Goal: Task Accomplishment & Management: Manage account settings

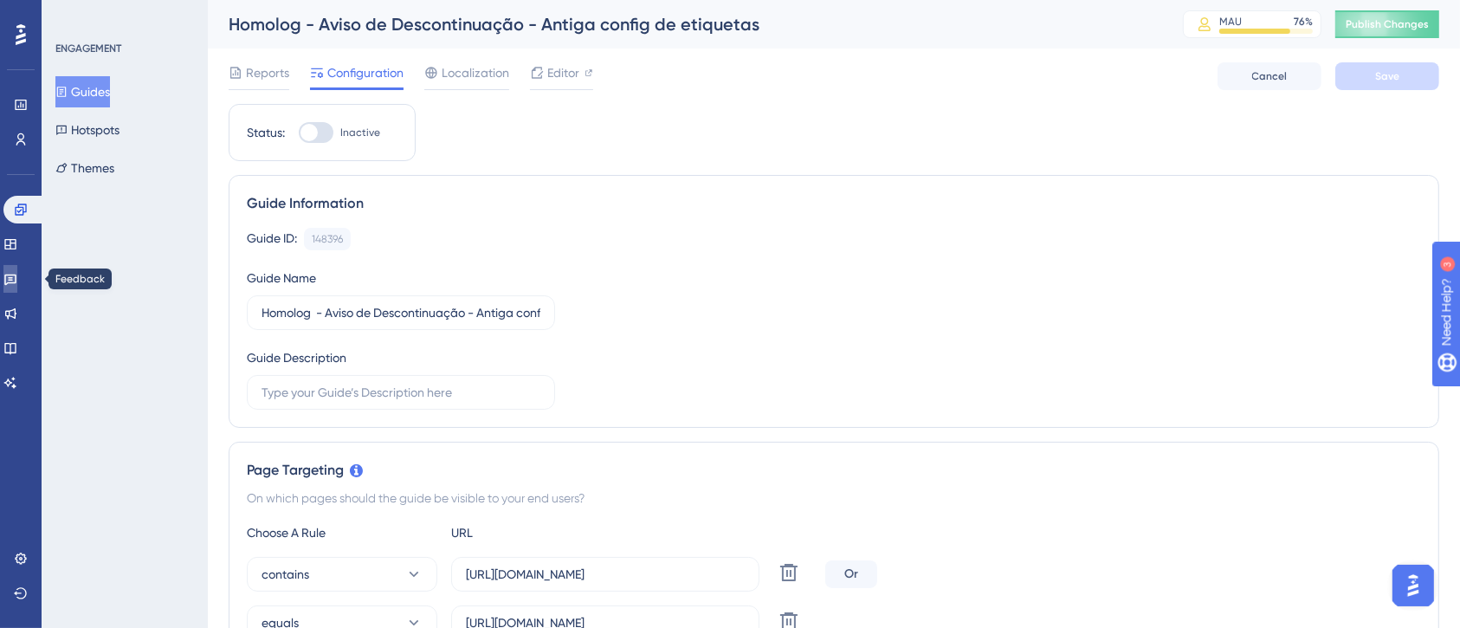
click at [17, 273] on icon at bounding box center [10, 279] width 14 height 14
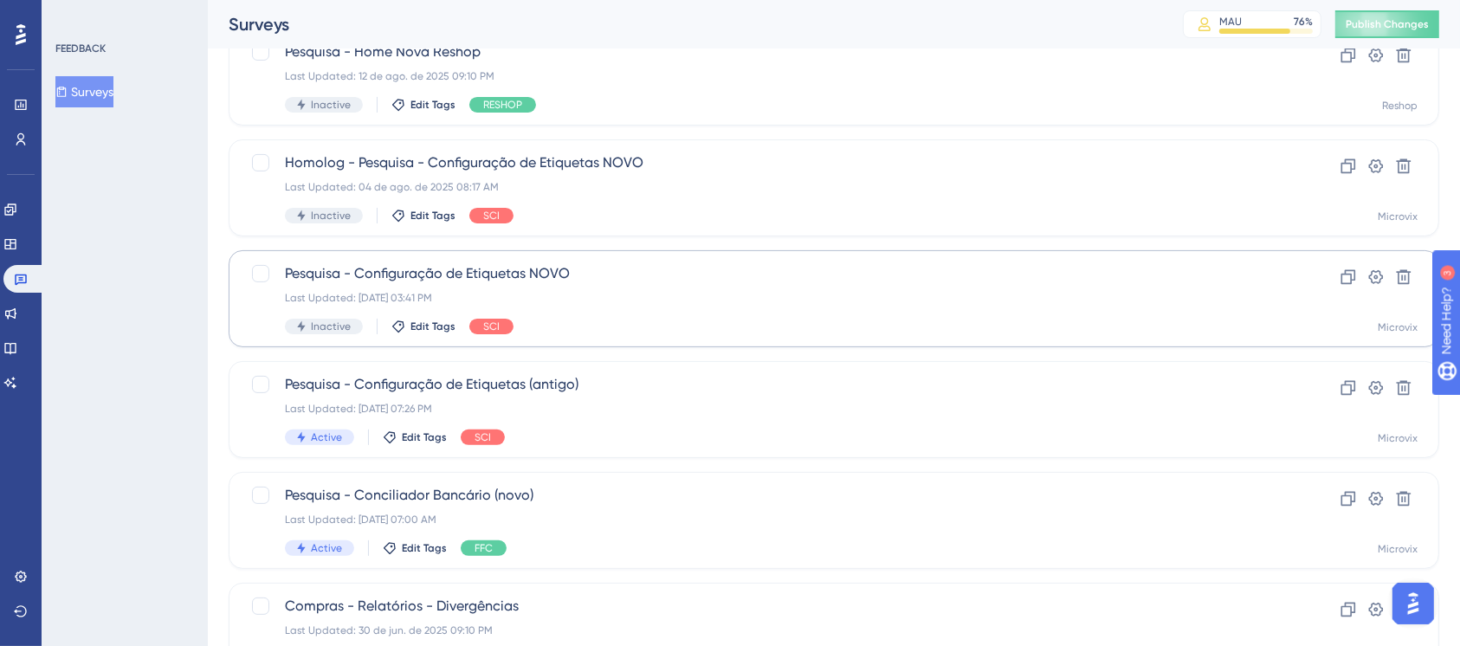
scroll to position [577, 0]
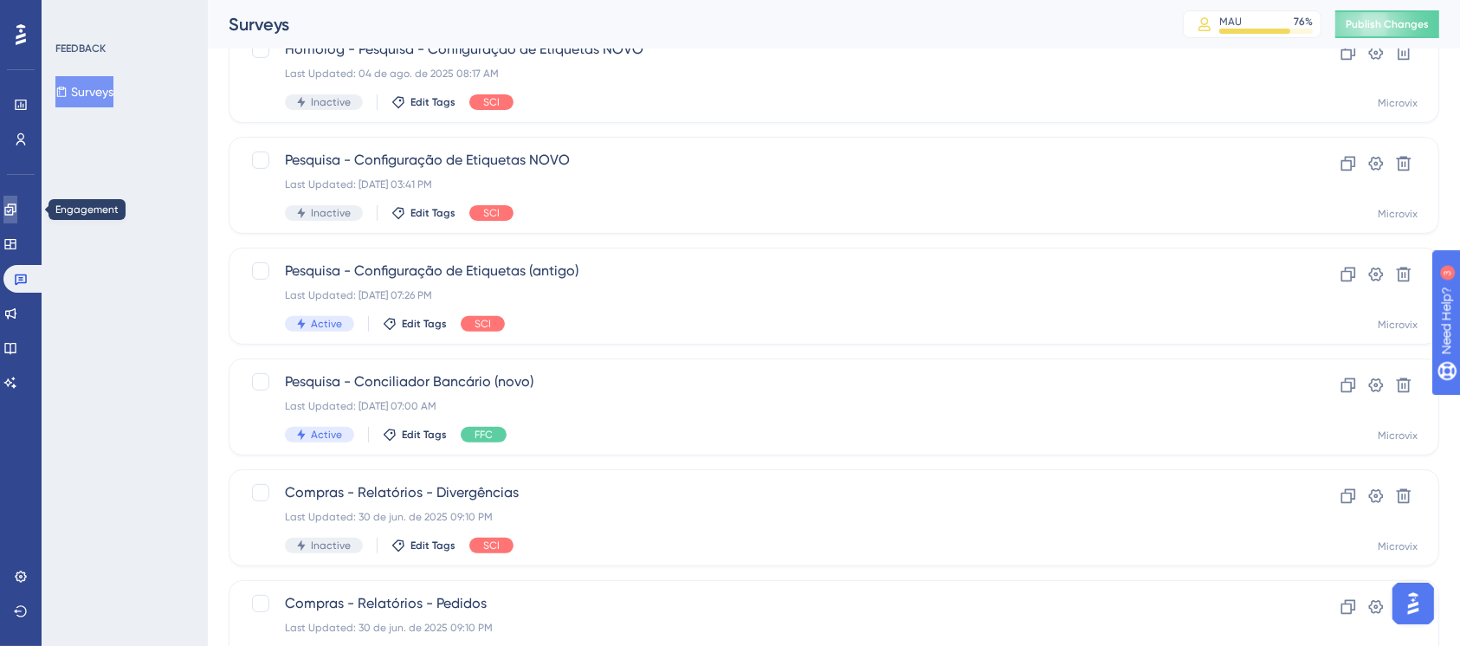
click at [11, 208] on link at bounding box center [10, 210] width 14 height 28
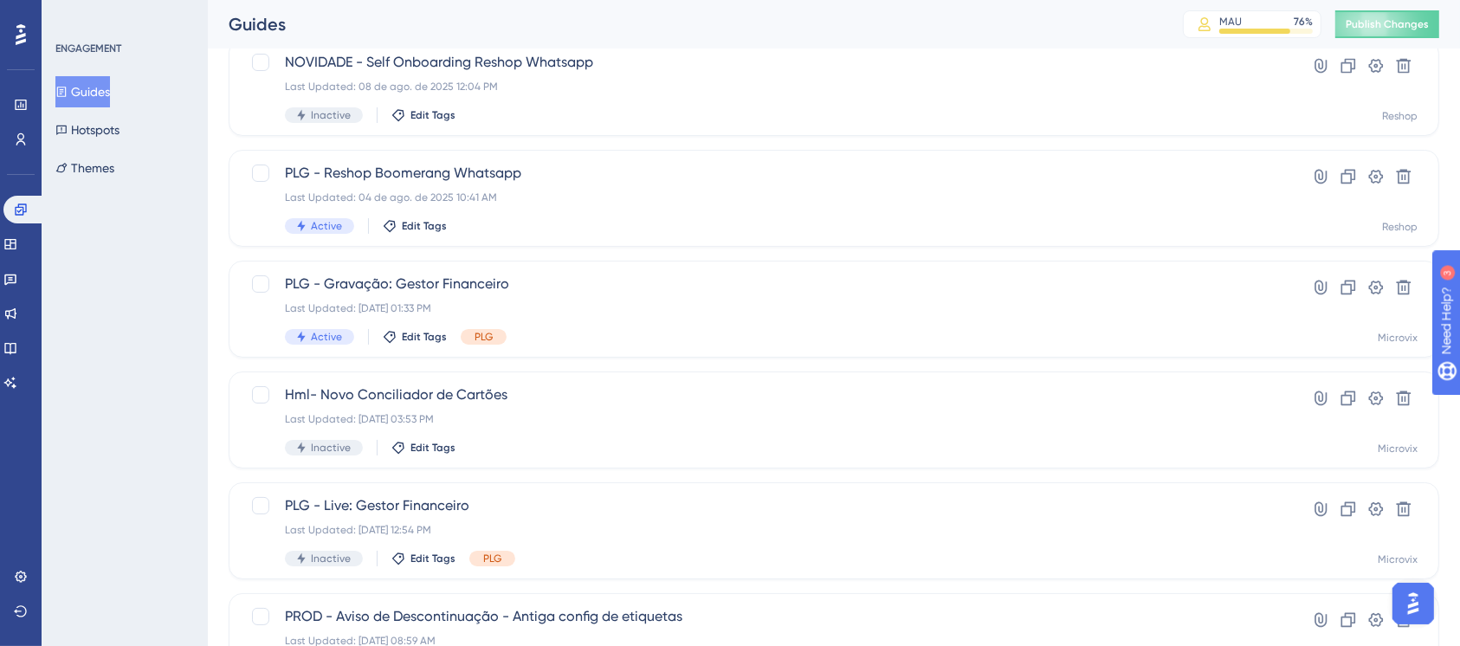
scroll to position [698, 0]
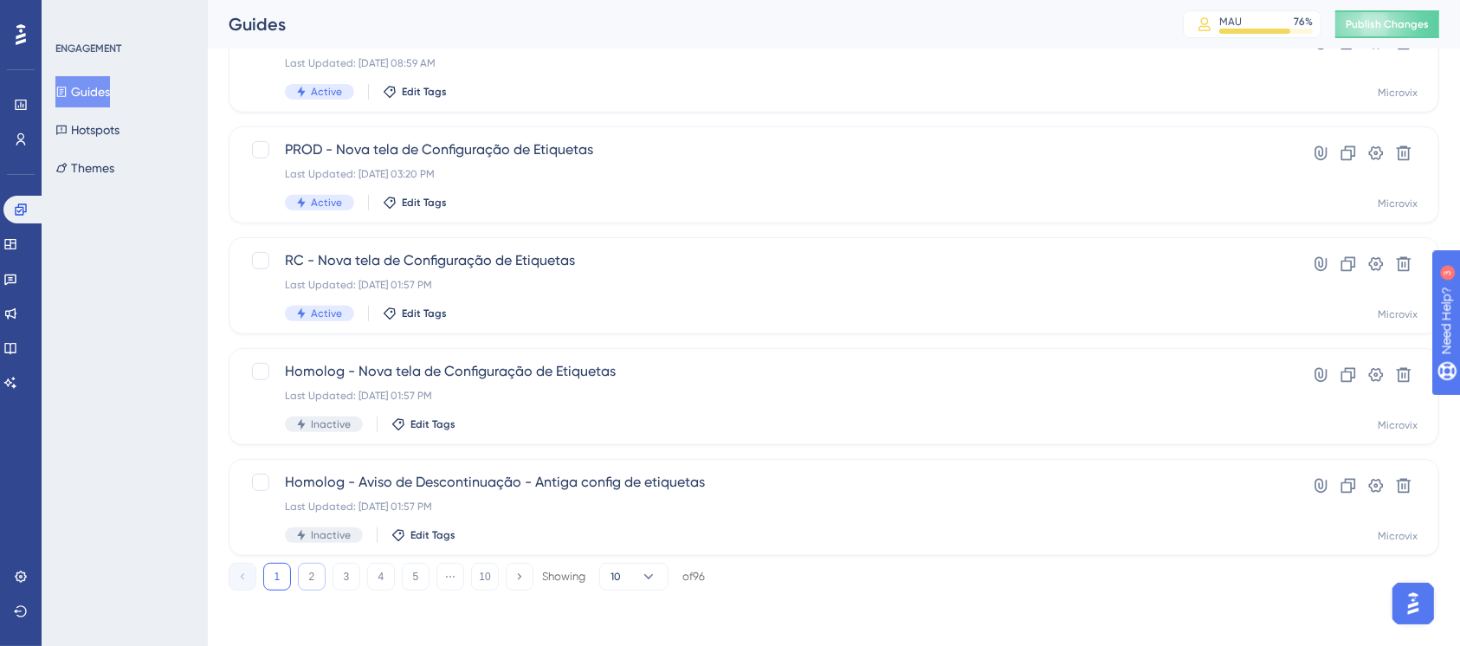
click at [316, 573] on button "2" at bounding box center [312, 577] width 28 height 28
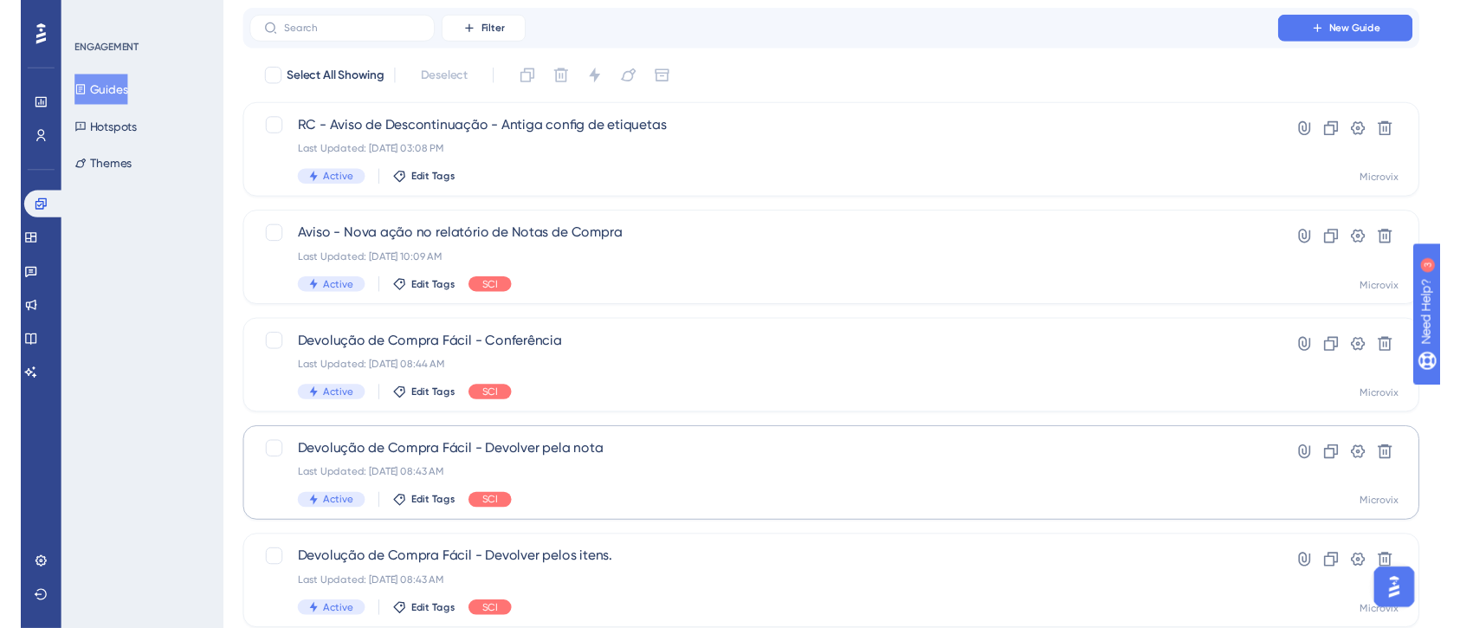
scroll to position [0, 0]
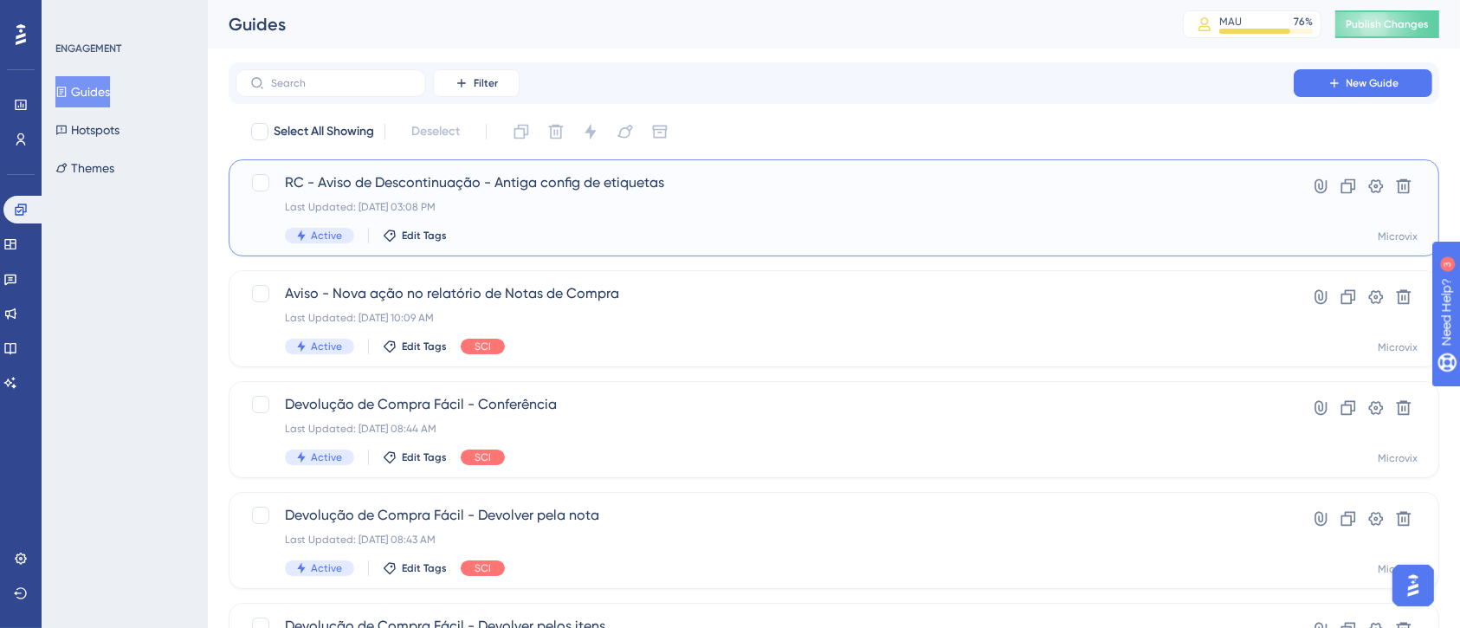
click at [638, 191] on span "RC - Aviso de Descontinuação - Antiga config de etiquetas" at bounding box center [765, 182] width 960 height 21
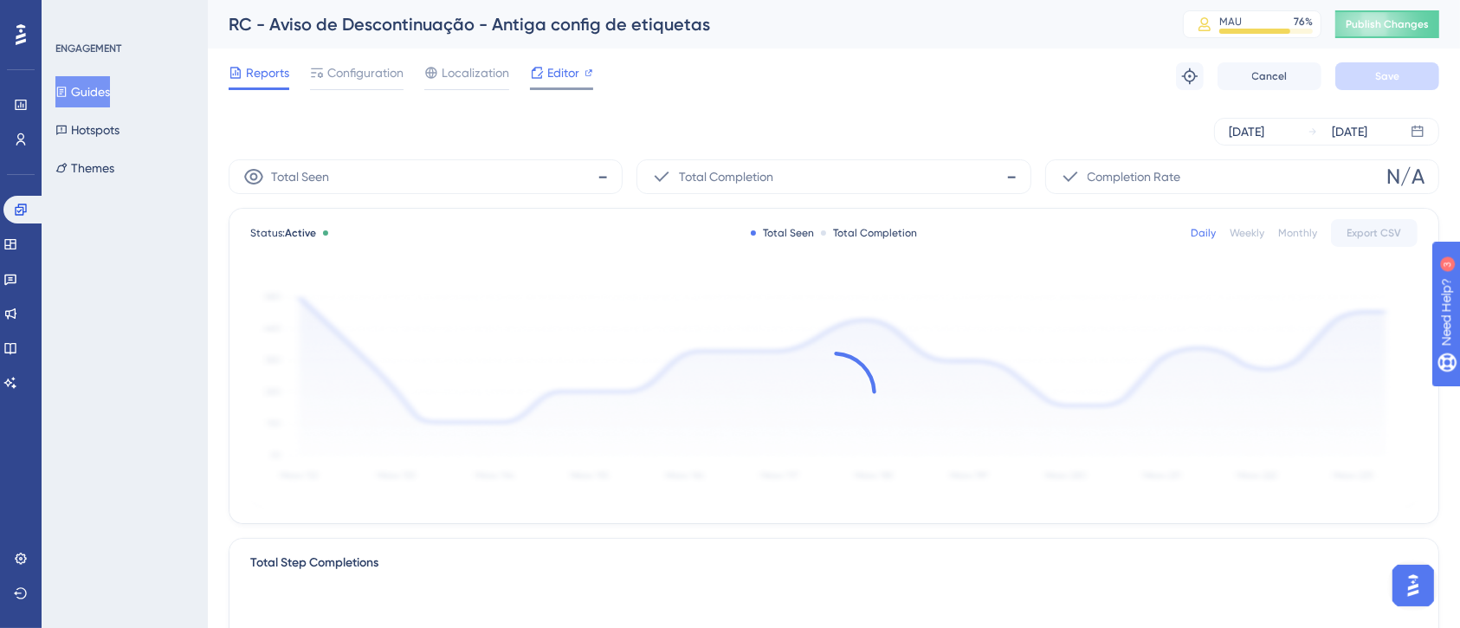
click at [556, 75] on span "Editor" at bounding box center [563, 72] width 32 height 21
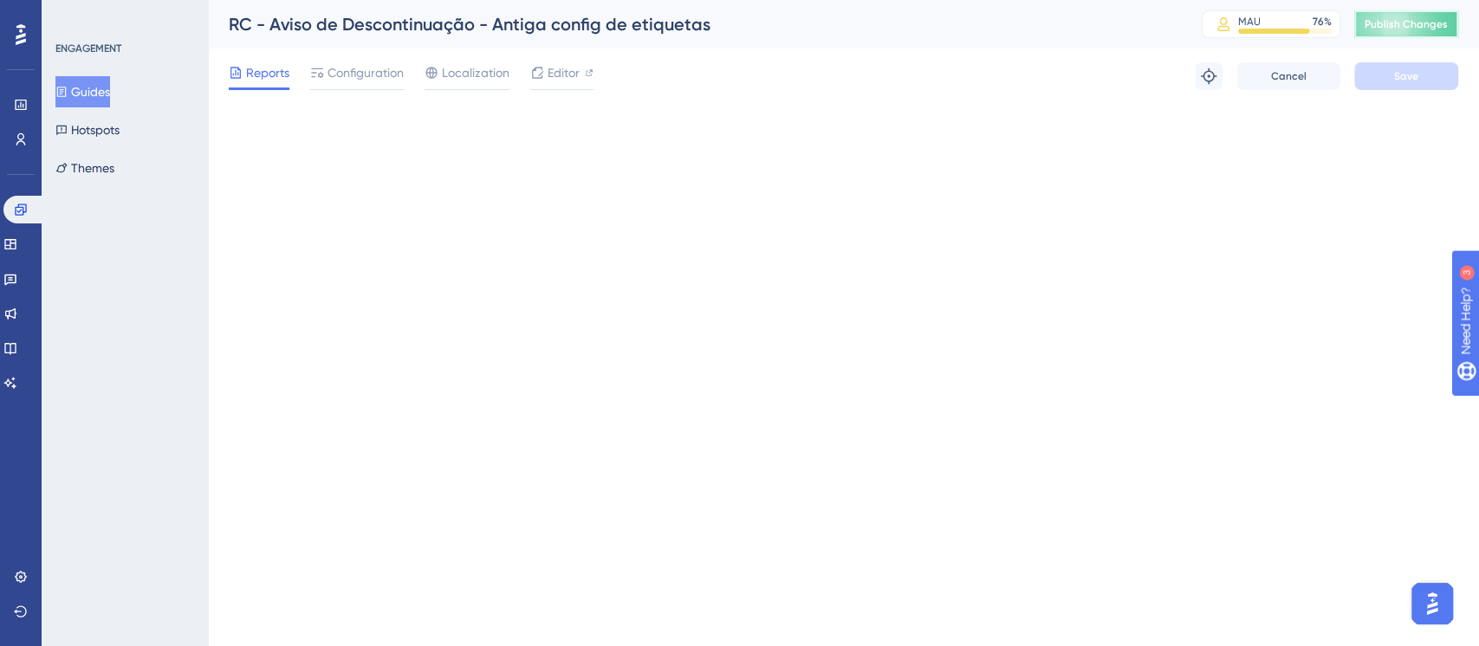
click at [1393, 31] on button "Publish Changes" at bounding box center [1406, 24] width 104 height 28
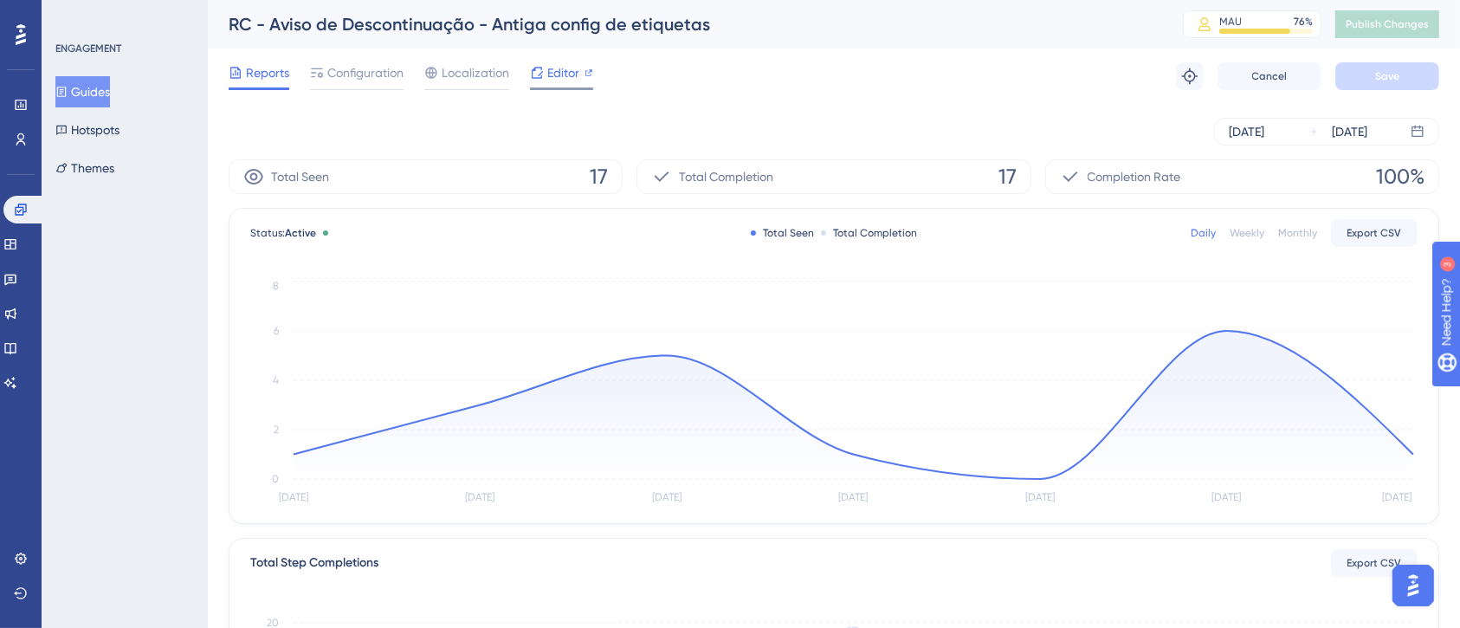
click at [554, 76] on span "Editor" at bounding box center [563, 72] width 32 height 21
click at [63, 78] on button "Guides" at bounding box center [82, 91] width 55 height 31
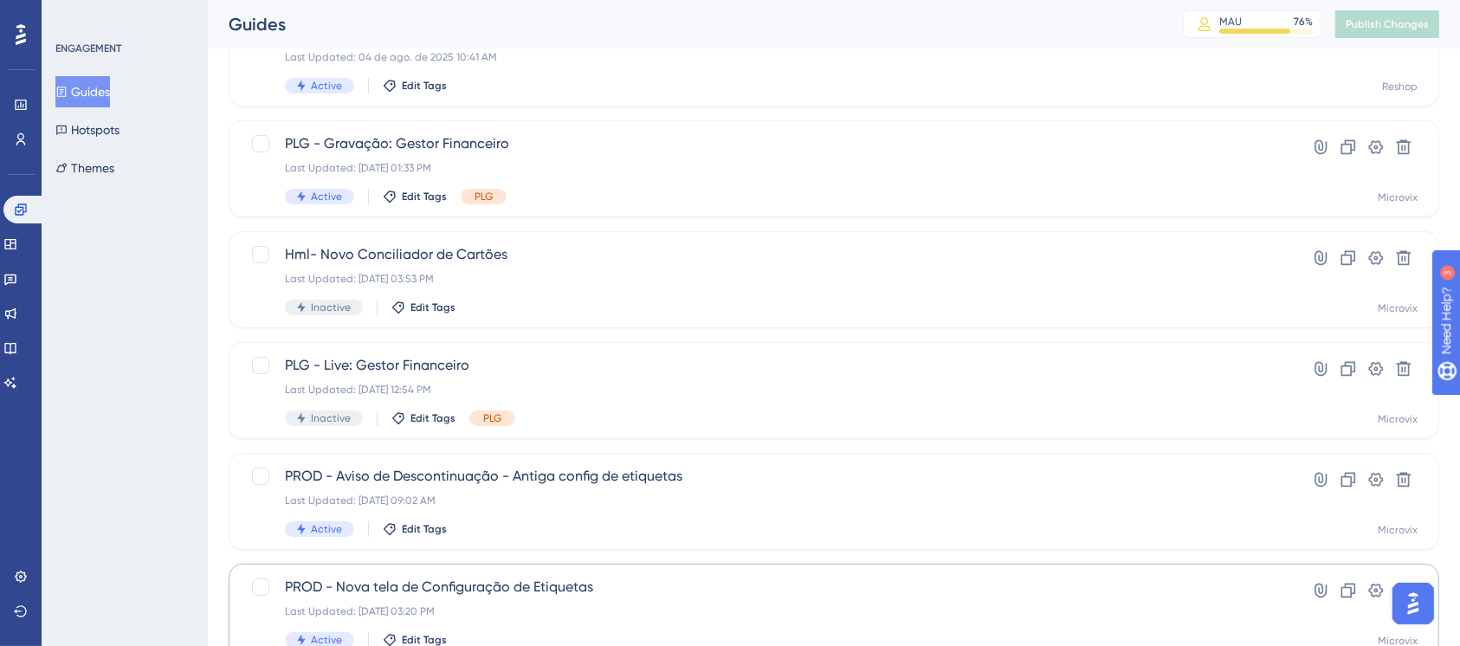
scroll to position [462, 0]
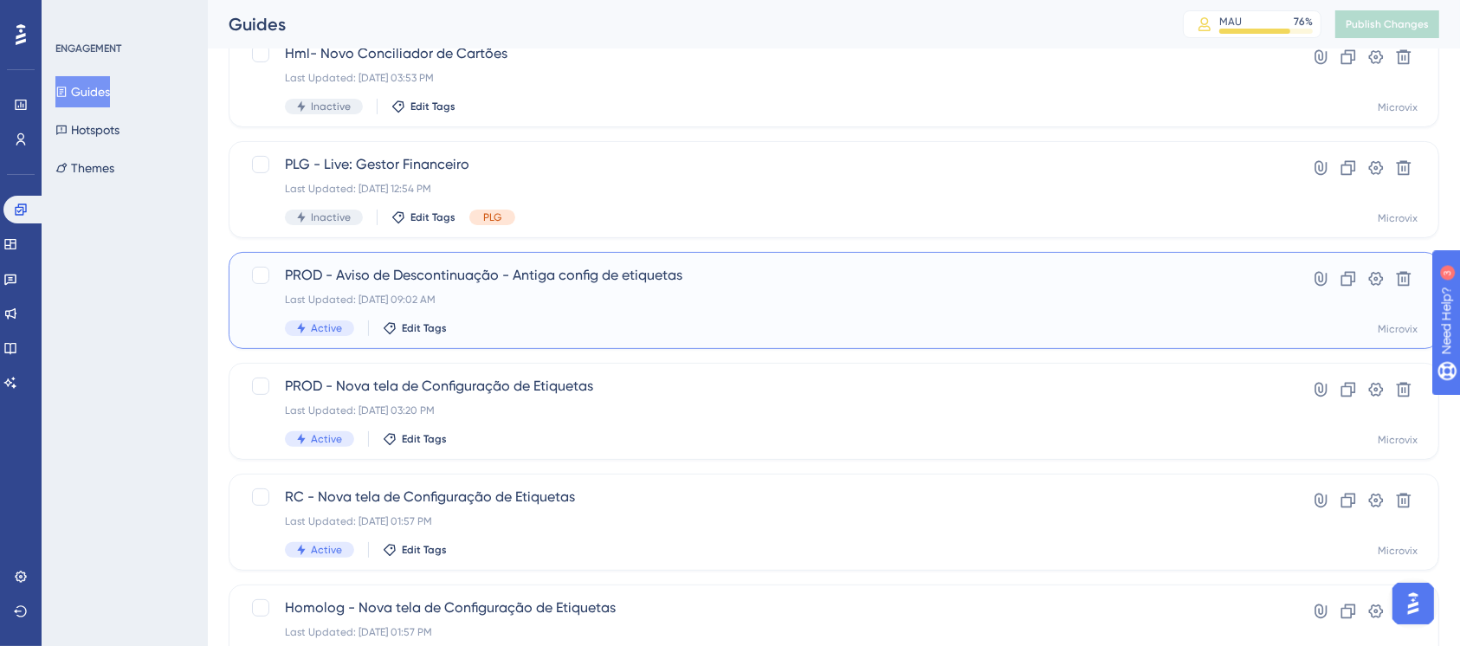
click at [581, 281] on span "PROD - Aviso de Descontinuação - Antiga config de etiquetas" at bounding box center [765, 275] width 960 height 21
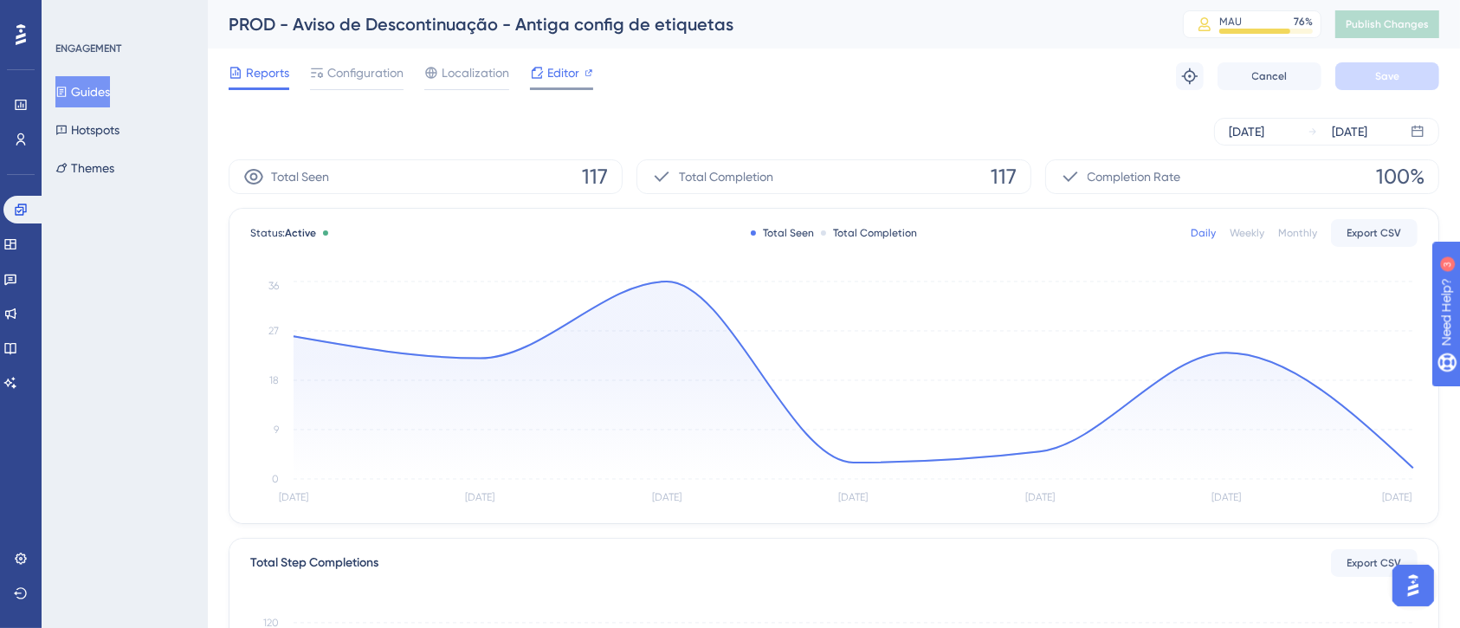
click at [552, 69] on span "Editor" at bounding box center [563, 72] width 32 height 21
click at [365, 68] on span "Configuration" at bounding box center [365, 72] width 76 height 21
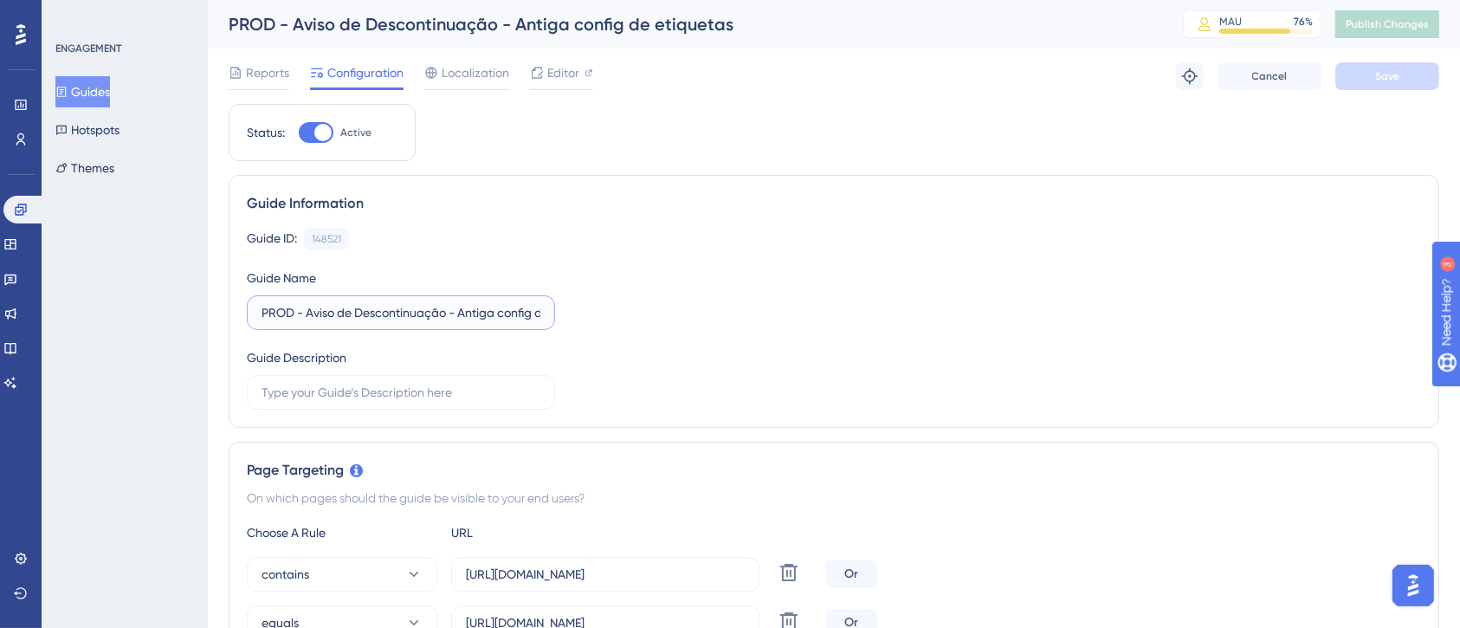
scroll to position [0, 68]
drag, startPoint x: 353, startPoint y: 309, endPoint x: 566, endPoint y: 309, distance: 214.0
click at [566, 309] on div "Guide ID: 148521 Copy Guide Name PROD - Aviso de Descontinuação - Antiga config…" at bounding box center [834, 319] width 1175 height 182
click at [541, 315] on label "PROD - Aviso de Descontinuação - Antiga config de etiquetas" at bounding box center [401, 312] width 308 height 35
click at [541, 315] on input "PROD - Aviso de Descontinuação - Antiga config de etiquetas" at bounding box center [401, 312] width 279 height 19
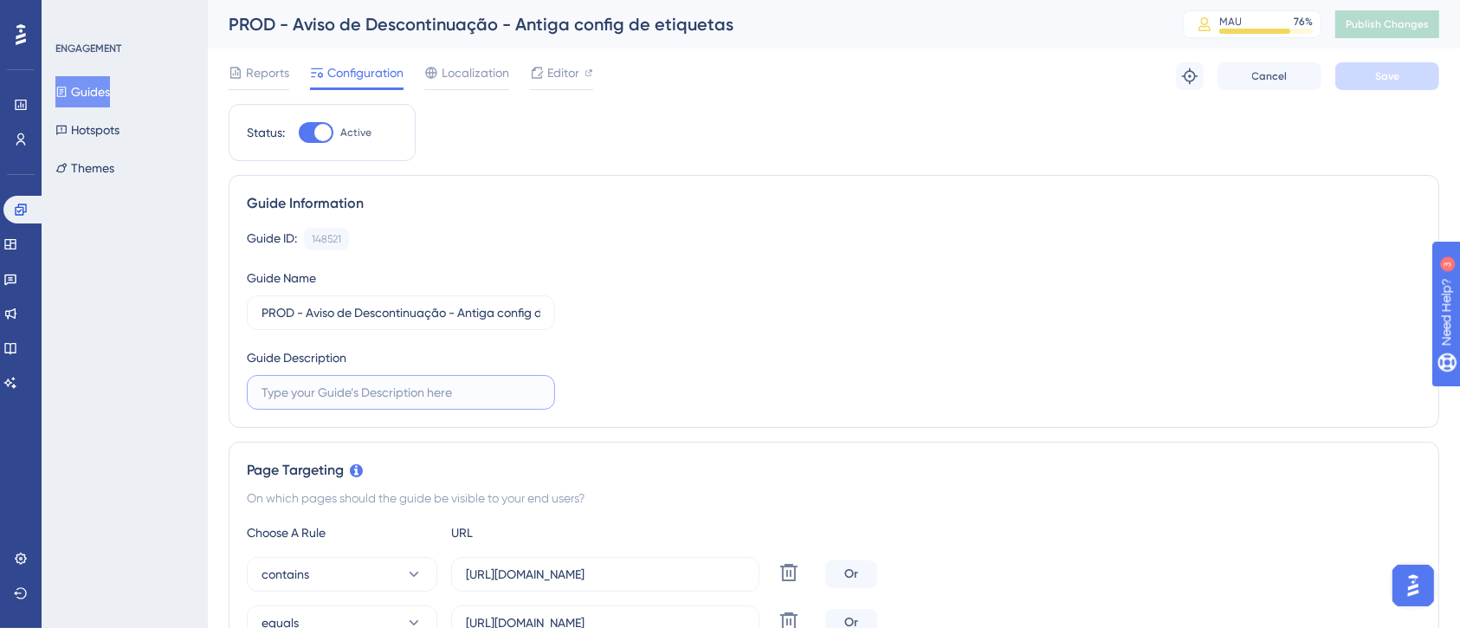
click at [376, 396] on input "text" at bounding box center [401, 392] width 279 height 19
type input "."
click at [1395, 82] on span "Save" at bounding box center [1388, 76] width 24 height 14
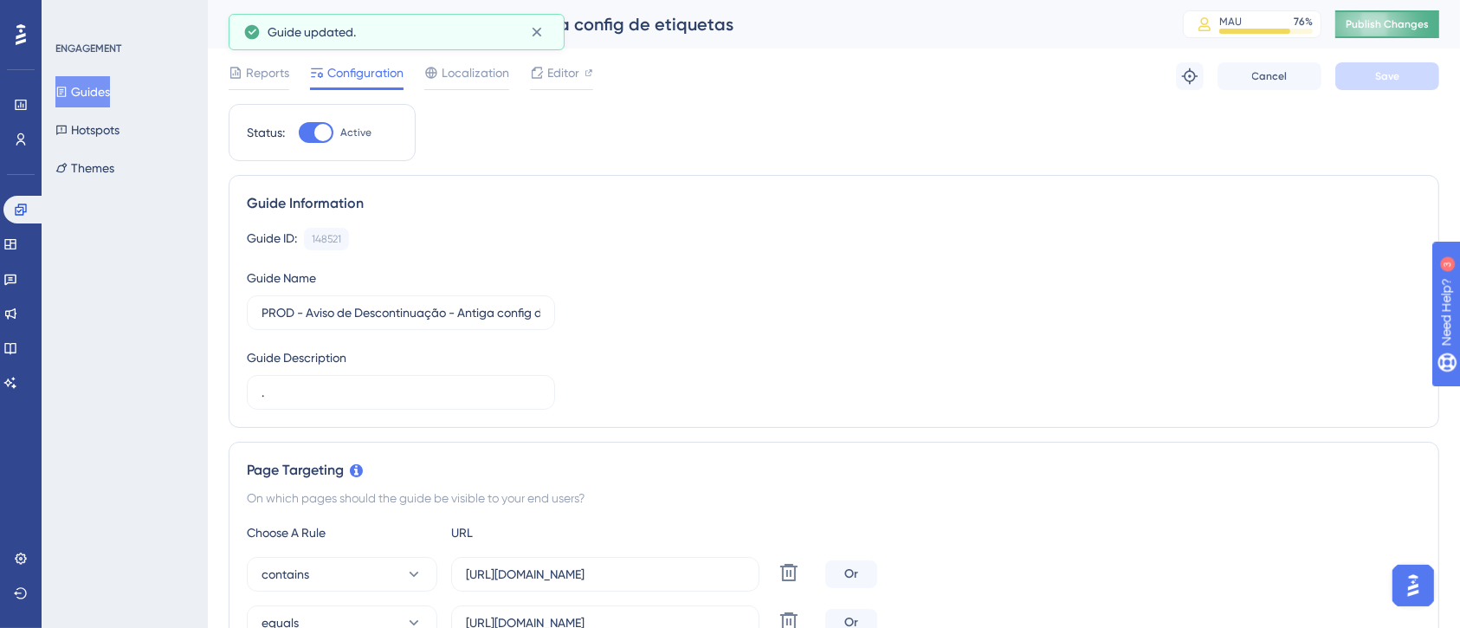
click at [1405, 23] on span "Publish Changes" at bounding box center [1387, 24] width 83 height 14
